Goal: Task Accomplishment & Management: Use online tool/utility

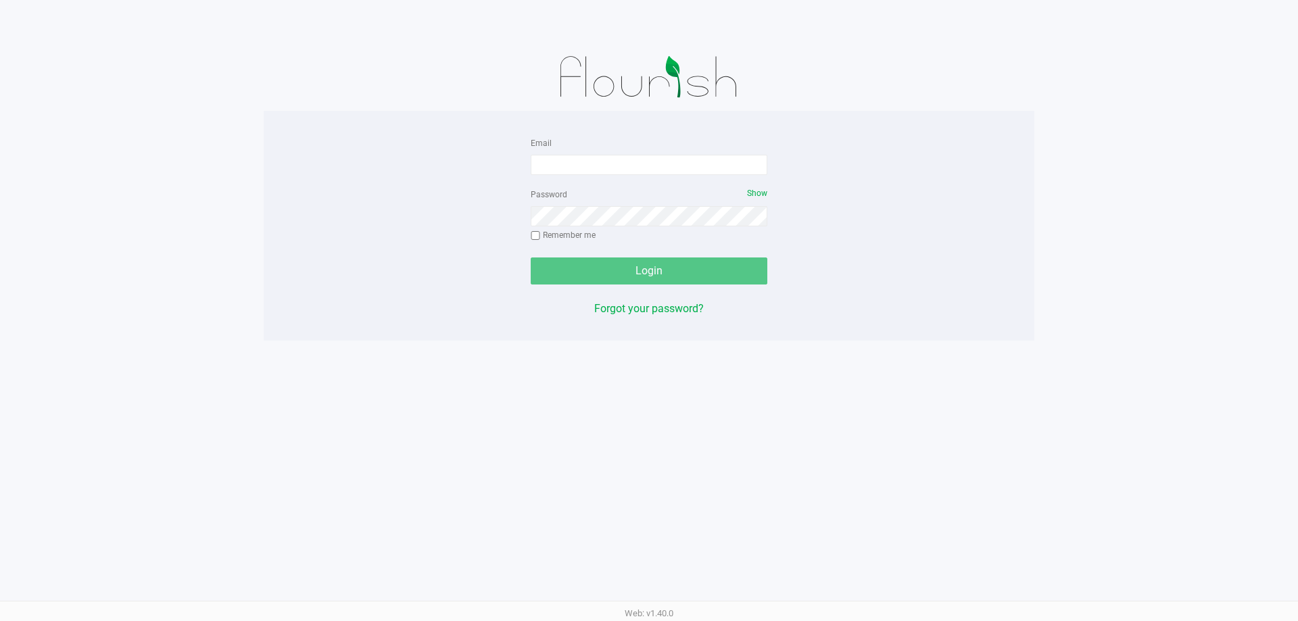
click at [559, 150] on div "Email" at bounding box center [649, 155] width 237 height 41
click at [563, 157] on input "Email" at bounding box center [649, 165] width 237 height 20
type input "rgerker@liveparallel.com"
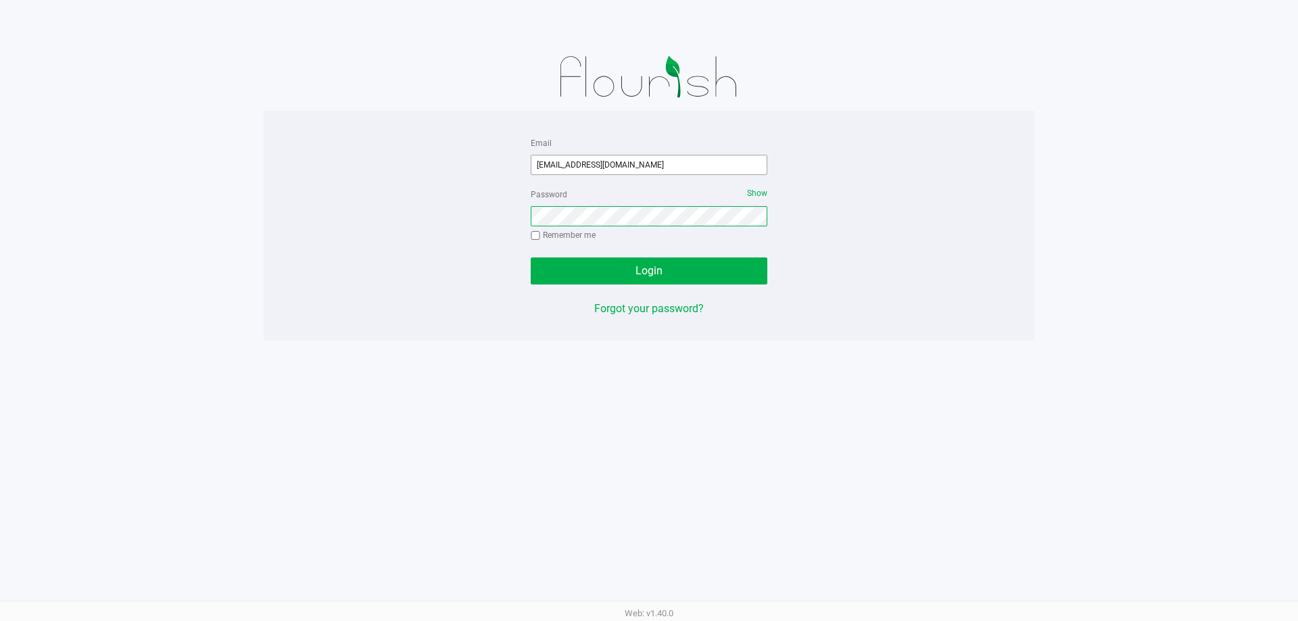
click at [531, 258] on button "Login" at bounding box center [649, 271] width 237 height 27
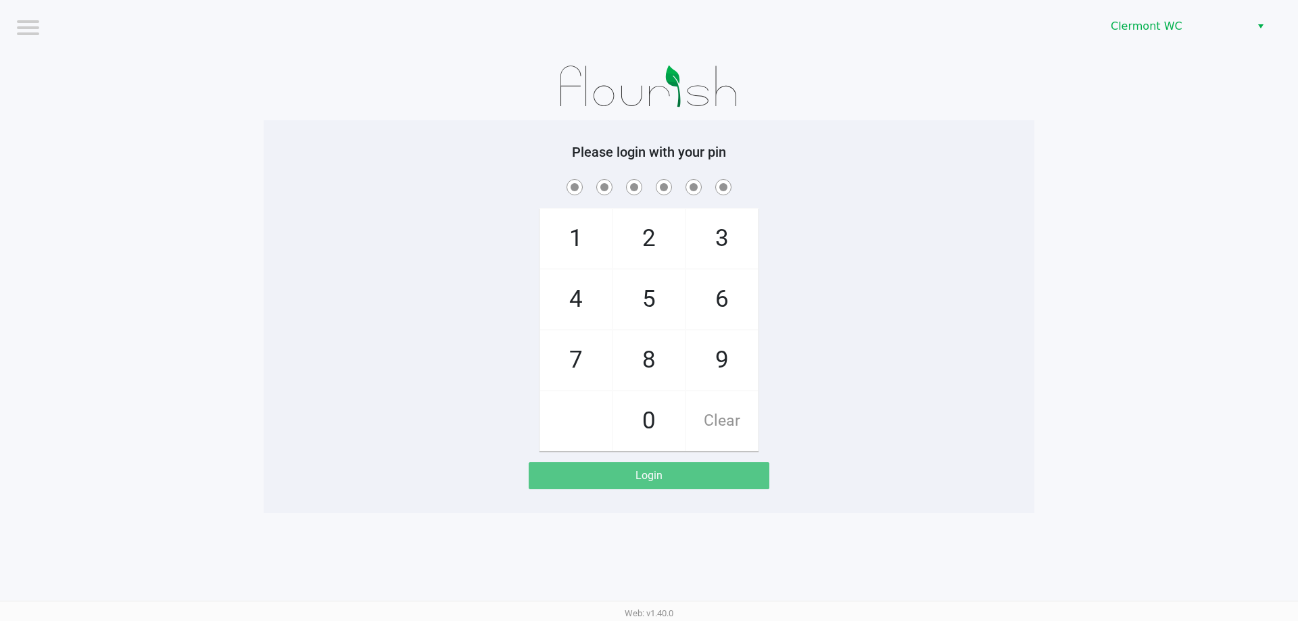
drag, startPoint x: 1131, startPoint y: 46, endPoint x: 1138, endPoint y: 40, distance: 9.1
click at [1135, 43] on div "Clermont WC" at bounding box center [978, 26] width 639 height 53
click at [1139, 38] on span "Clermont WC" at bounding box center [1177, 26] width 148 height 24
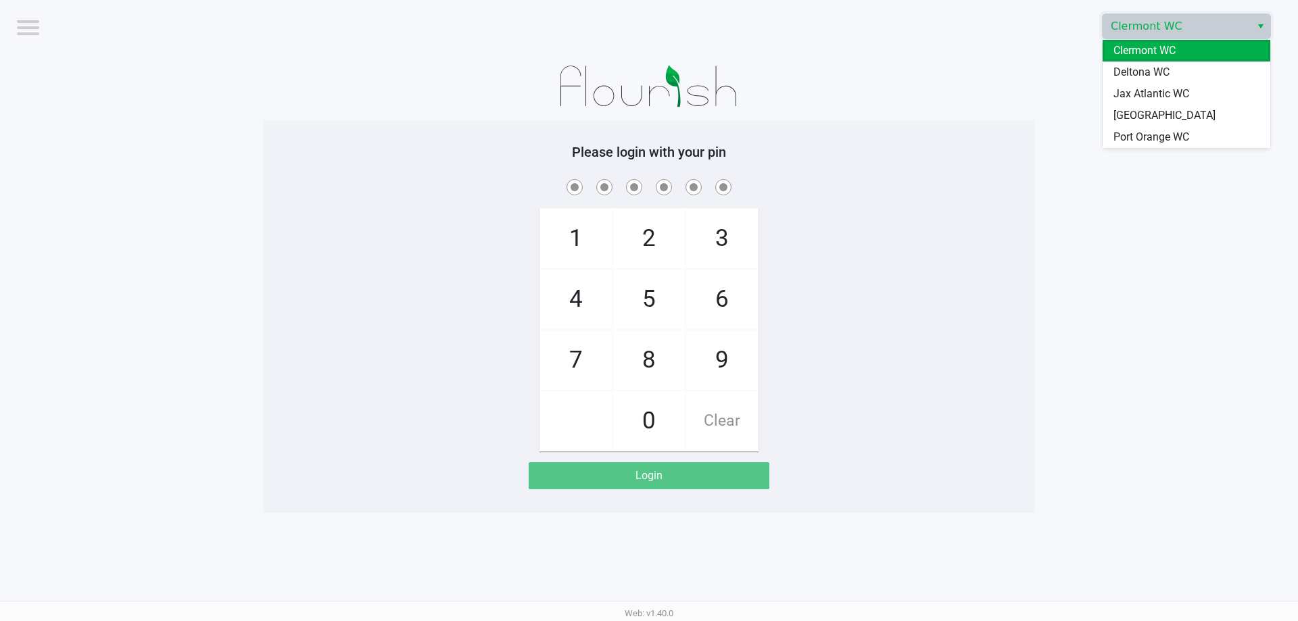
click at [1123, 76] on span "Deltona WC" at bounding box center [1142, 72] width 56 height 16
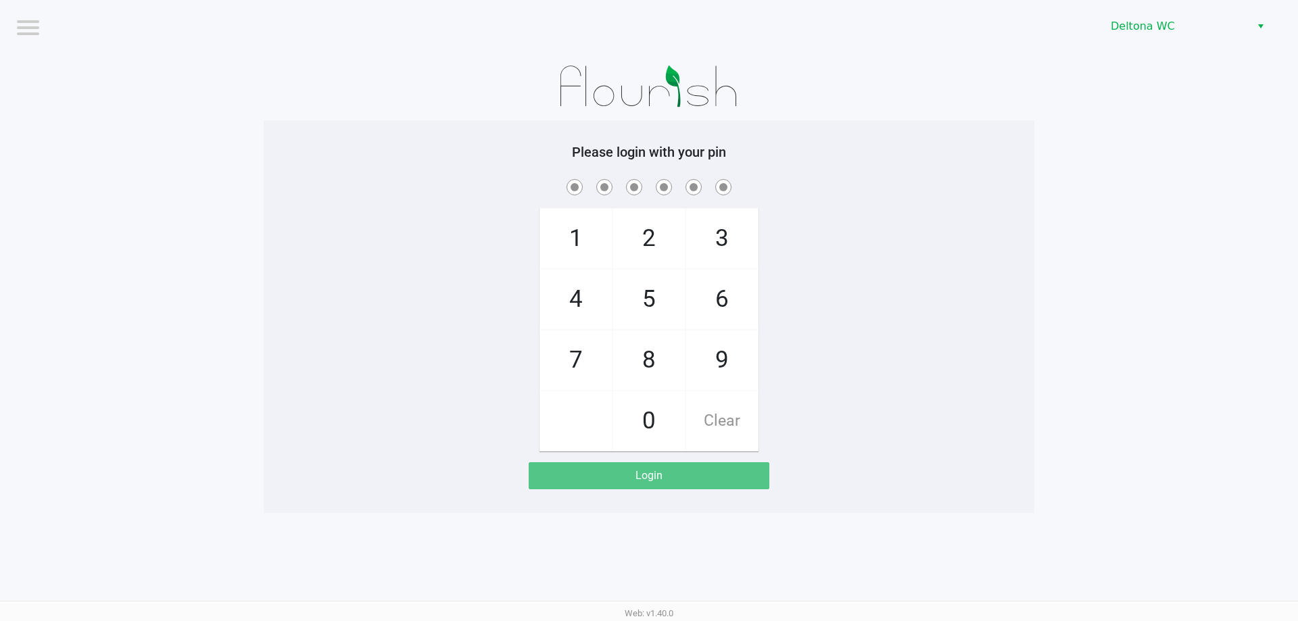
click at [716, 236] on span "3" at bounding box center [722, 239] width 72 height 60
checkbox input "true"
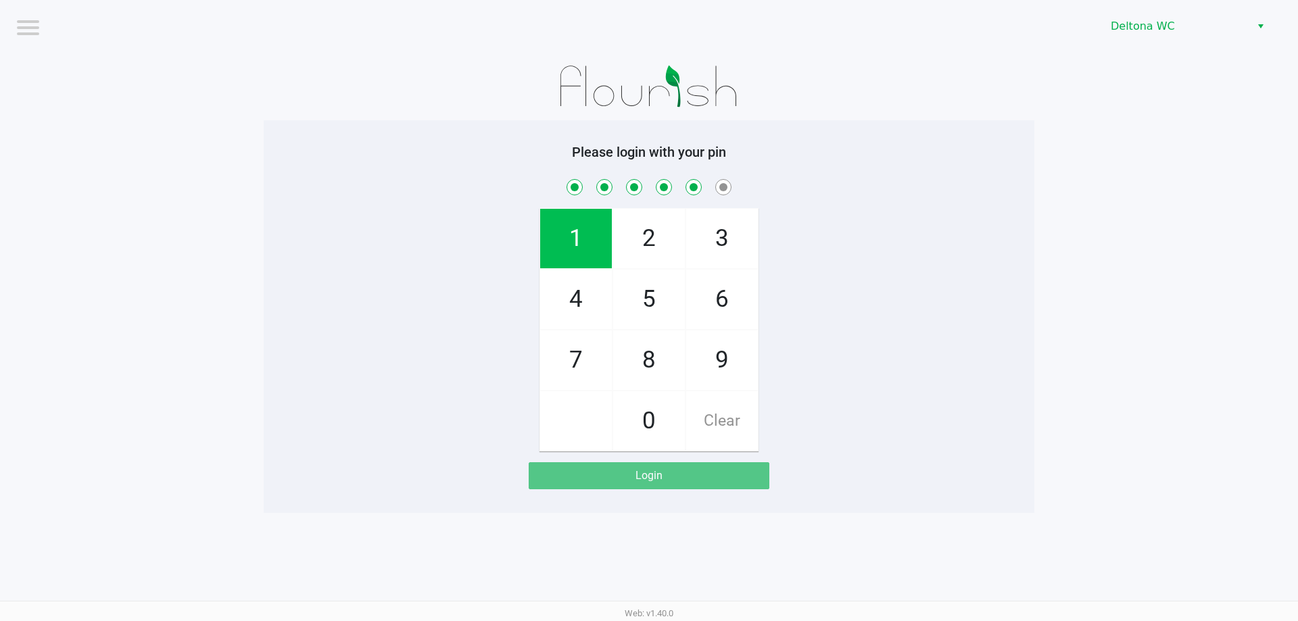
checkbox input "true"
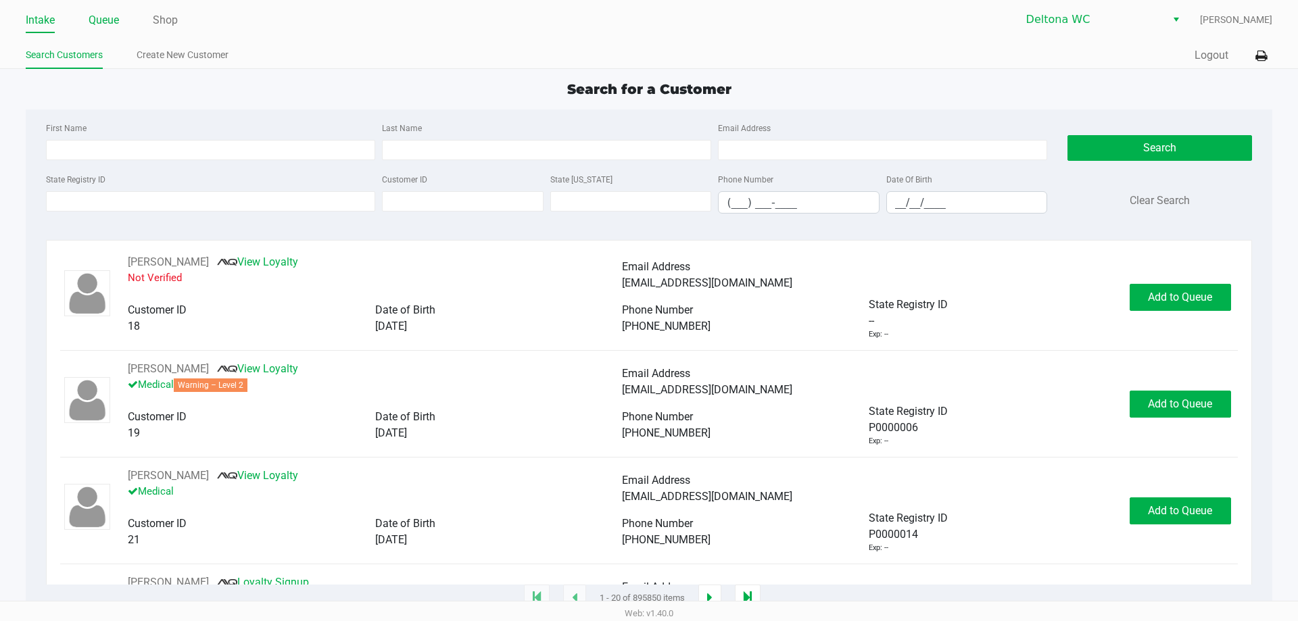
click at [115, 20] on link "Queue" at bounding box center [104, 20] width 30 height 19
